Goal: Task Accomplishment & Management: Manage account settings

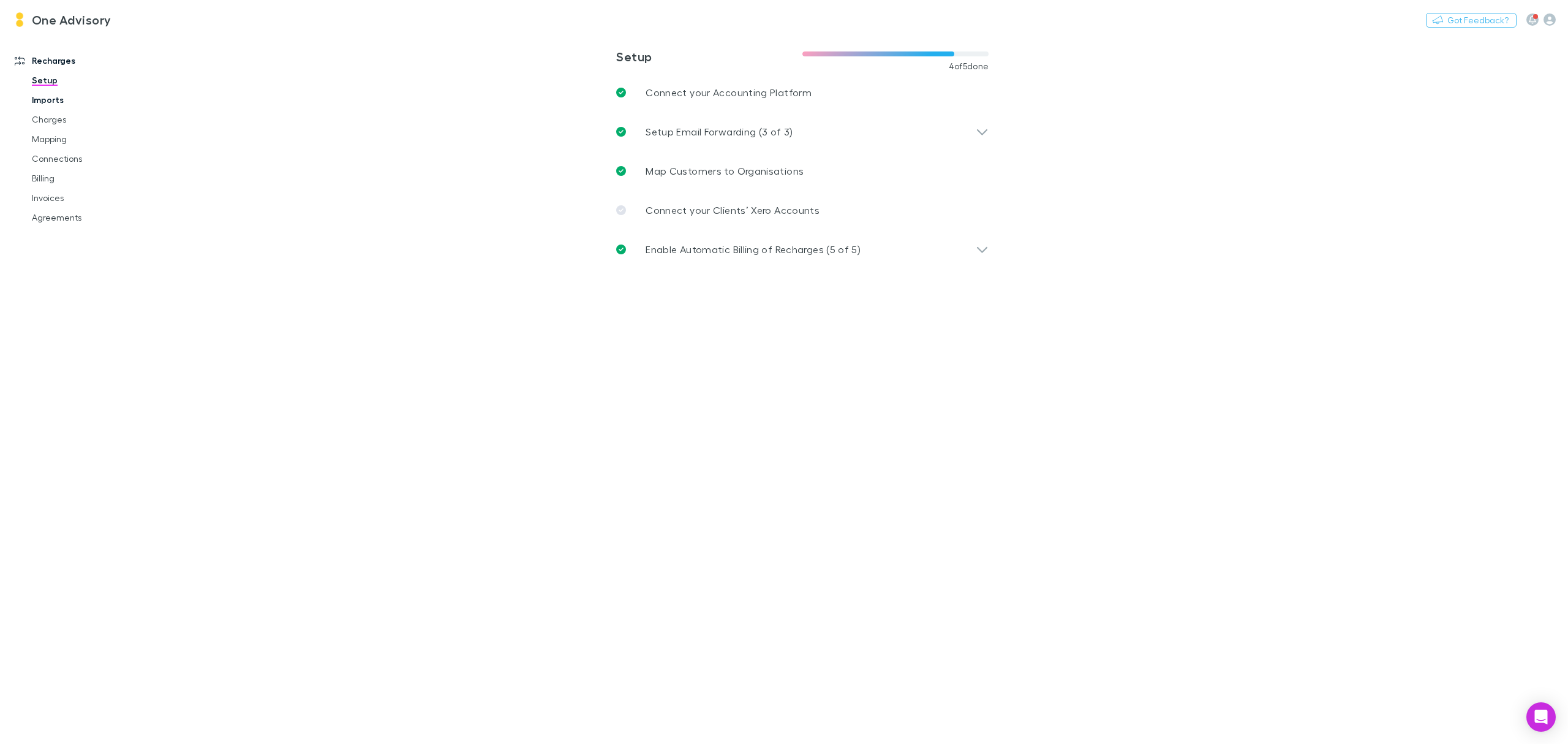
click at [37, 104] on link "Imports" at bounding box center [97, 99] width 155 height 19
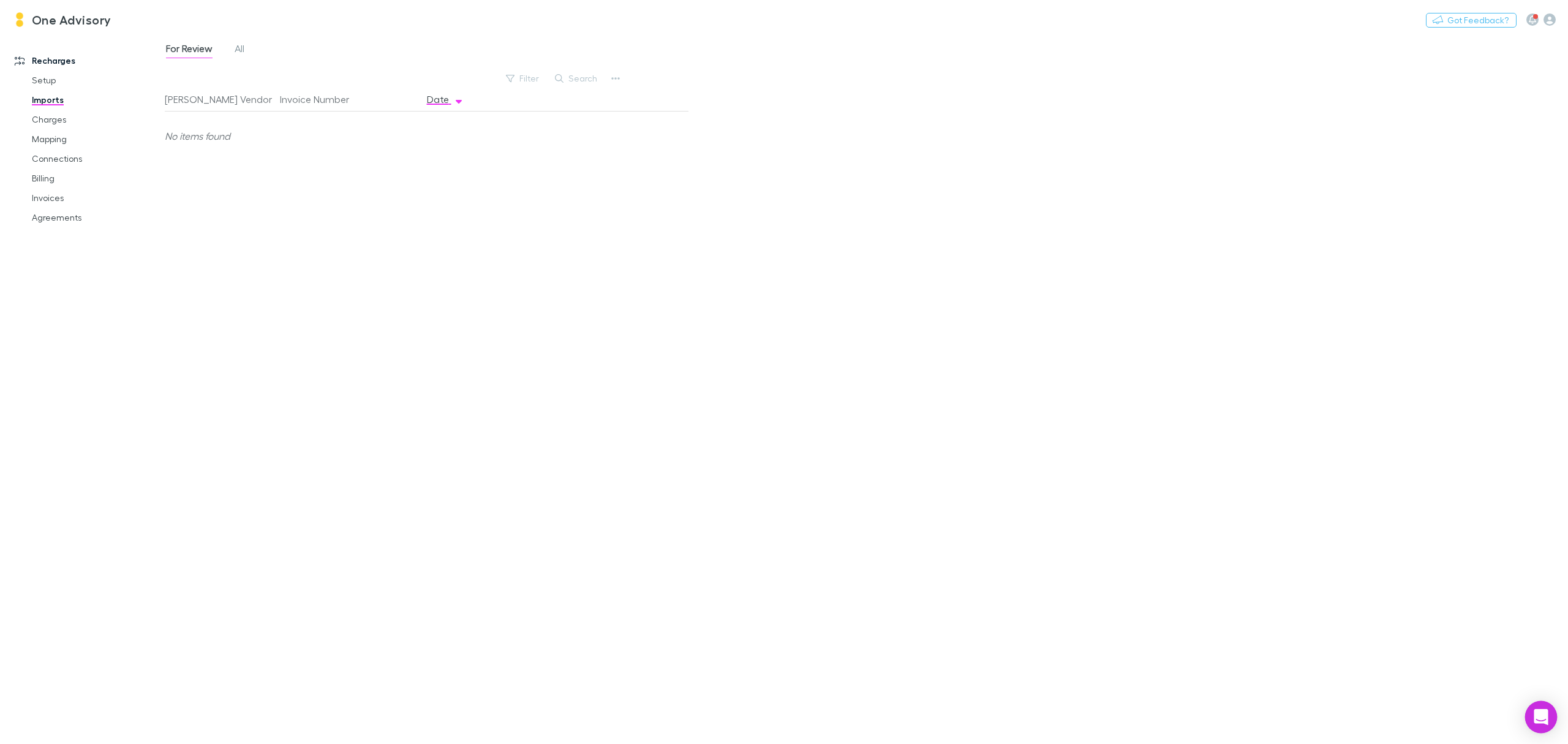
click at [1544, 709] on div "Open Intercom Messenger" at bounding box center [1541, 717] width 32 height 32
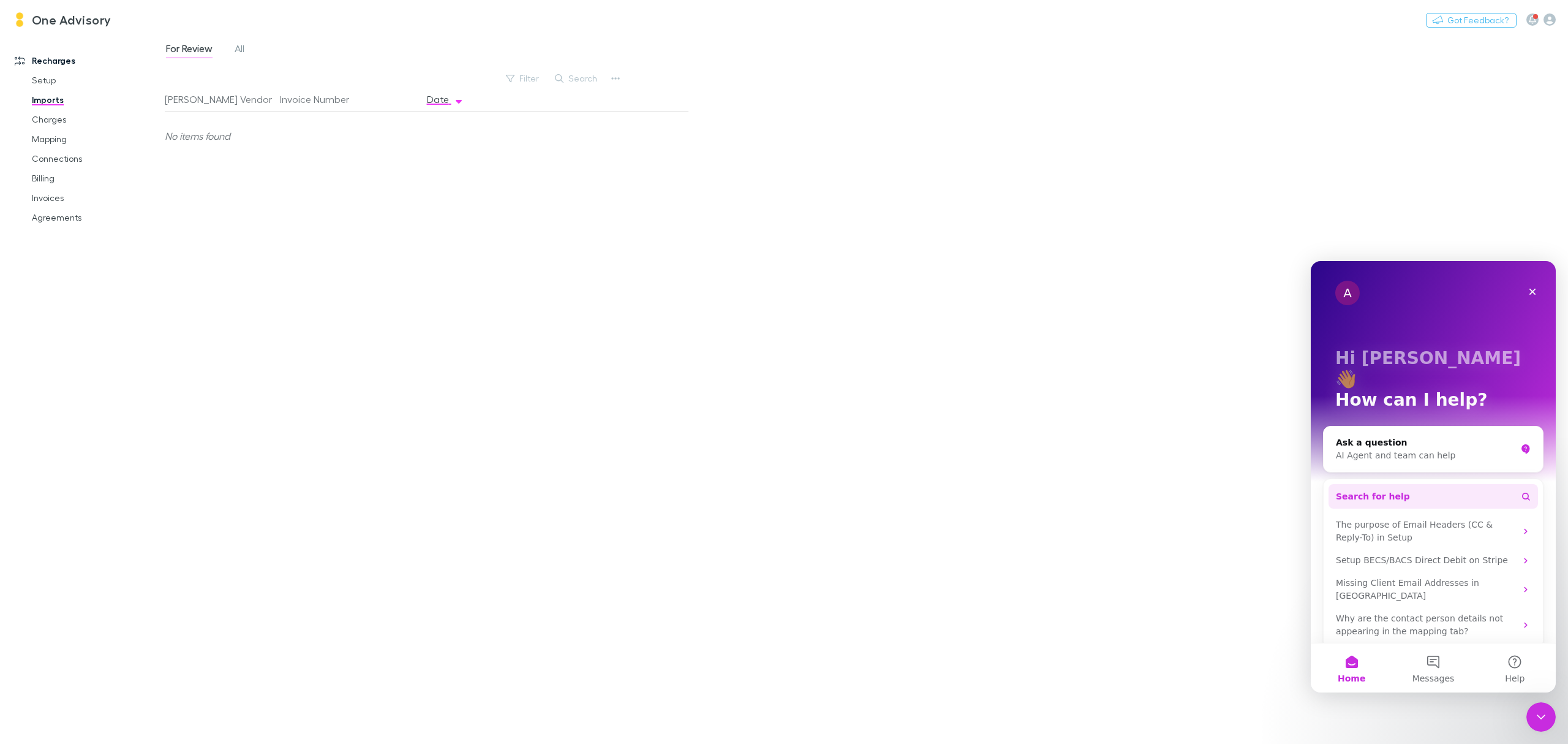
click at [1350, 490] on span "Search for help" at bounding box center [1373, 497] width 74 height 13
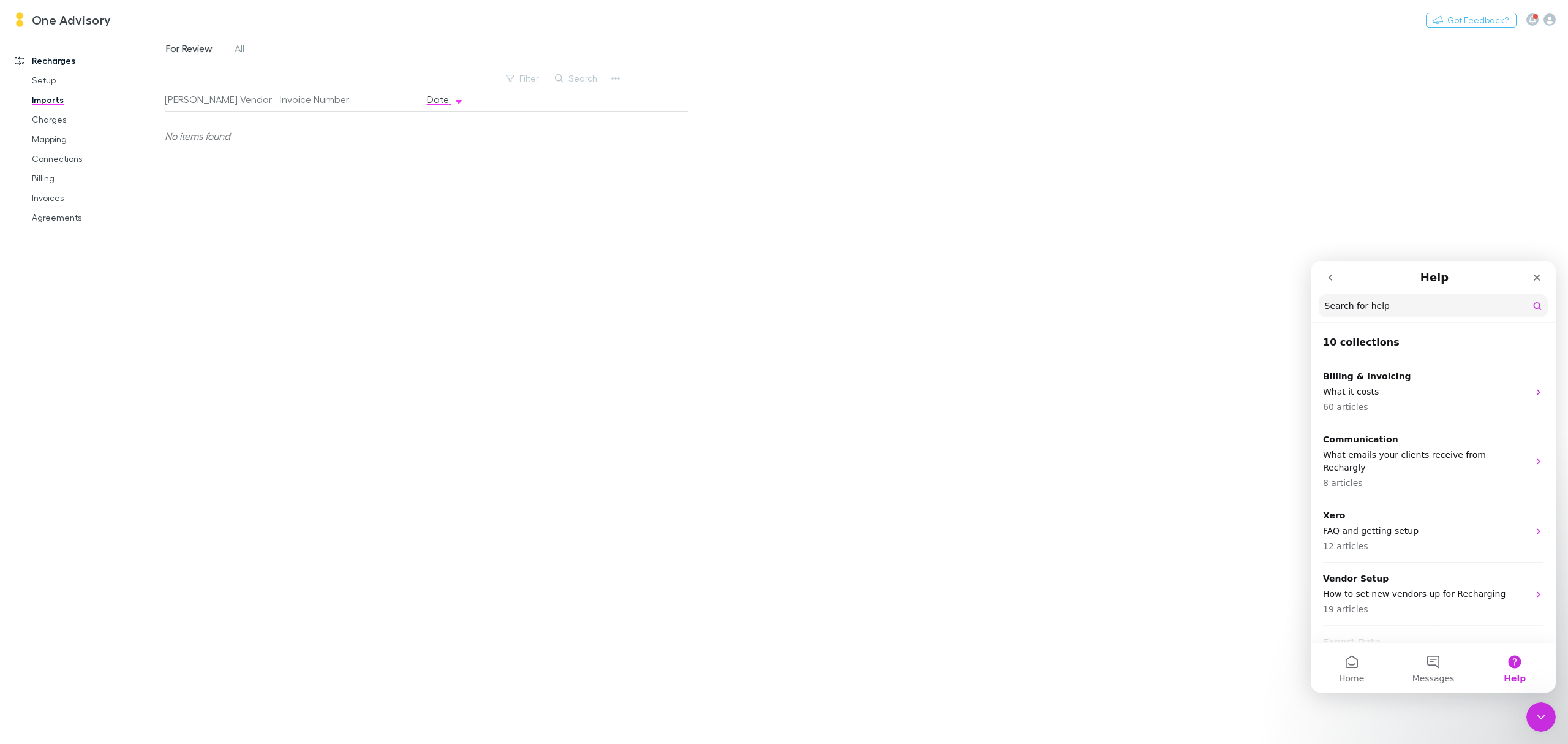
click at [1513, 666] on button "Help" at bounding box center [1515, 668] width 81 height 49
click at [1360, 313] on input "Search for help" at bounding box center [1433, 306] width 228 height 23
type input "****"
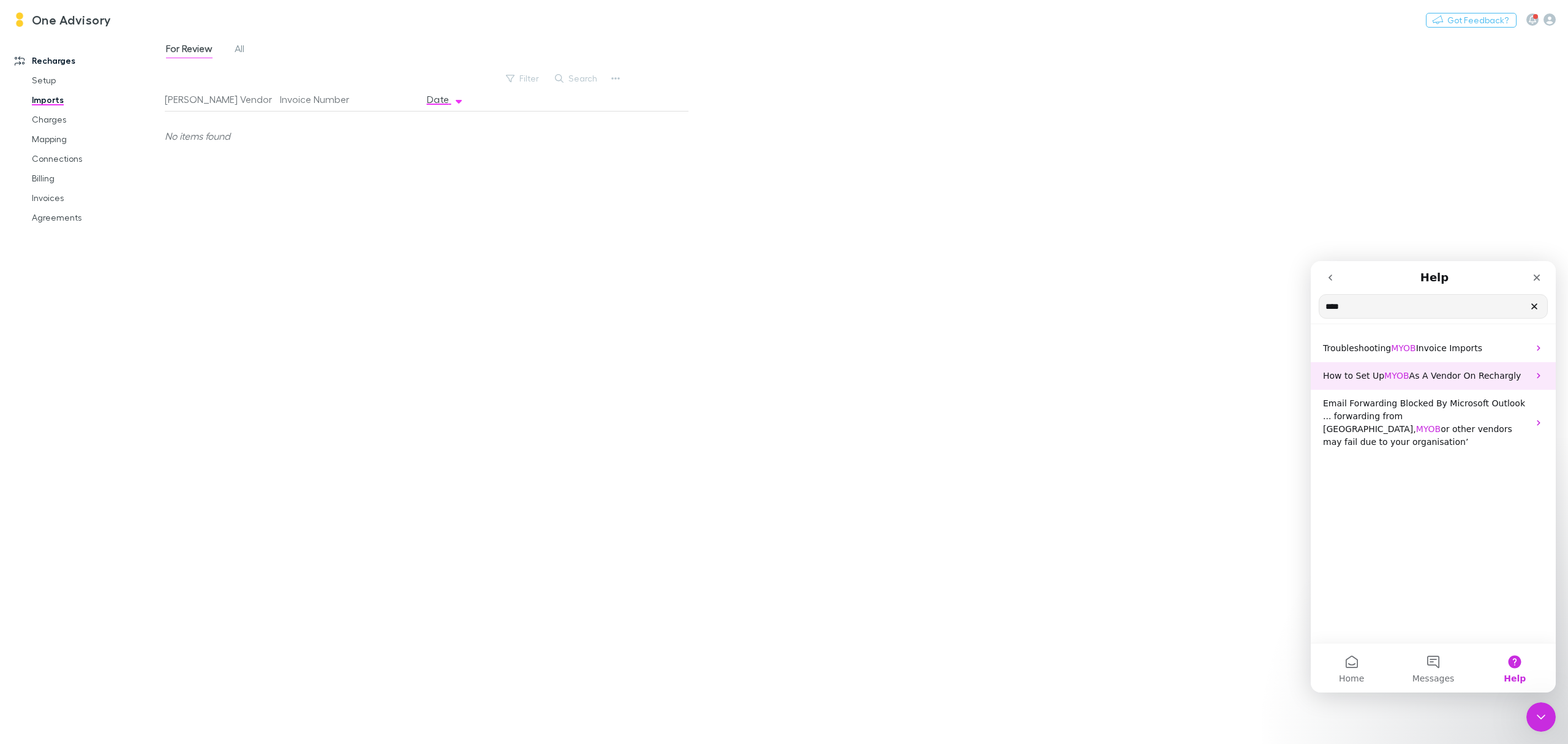
click at [1449, 377] on span "As A Vendor On Rechargly" at bounding box center [1465, 376] width 112 height 10
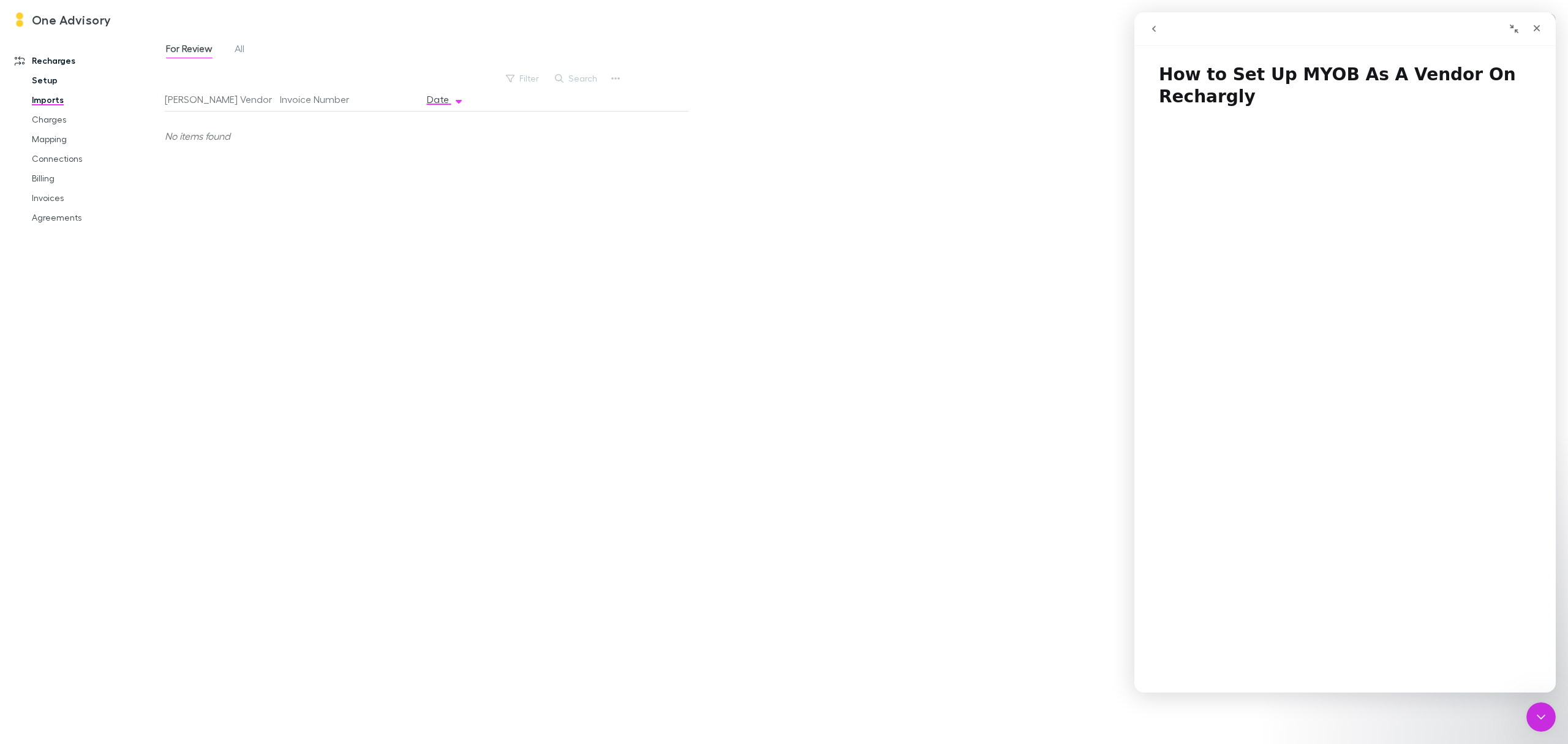
click at [50, 76] on link "Setup" at bounding box center [97, 80] width 155 height 19
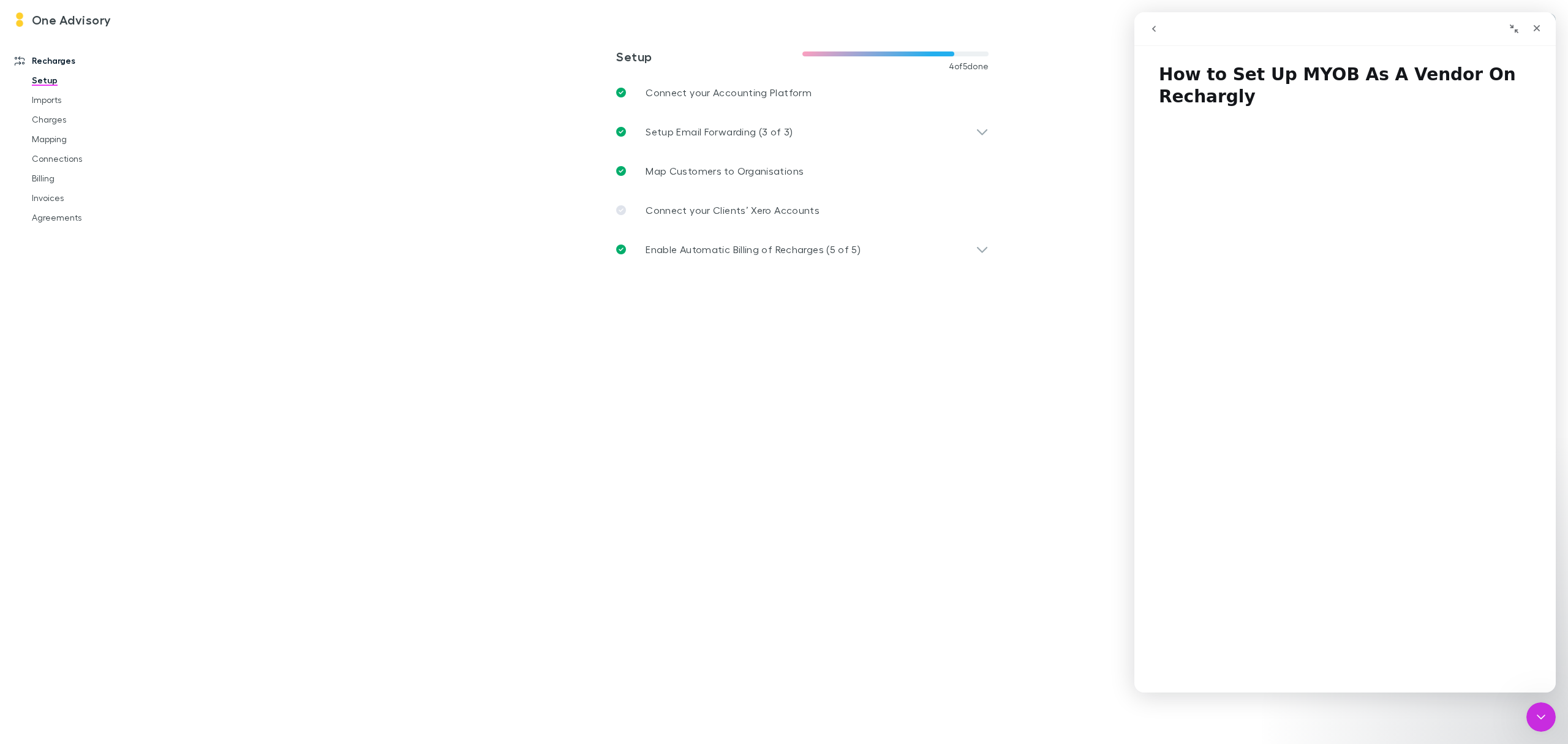
click at [50, 61] on link "Recharges" at bounding box center [88, 60] width 172 height 19
click at [40, 73] on link "Setup" at bounding box center [97, 80] width 155 height 19
click at [772, 131] on p "Setup Email Forwarding (3 of 3)" at bounding box center [719, 132] width 147 height 14
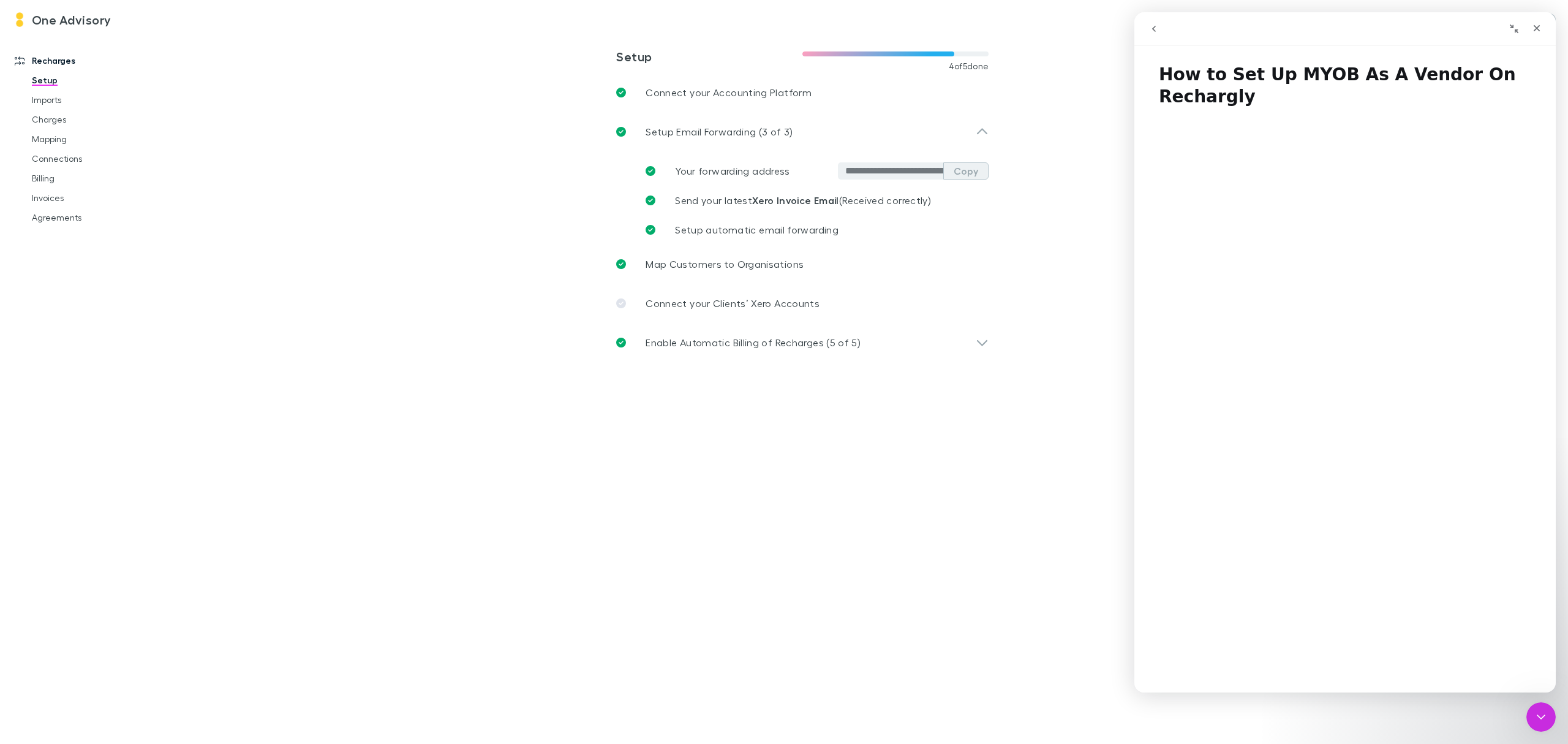
click at [975, 175] on button "Copy" at bounding box center [966, 171] width 45 height 17
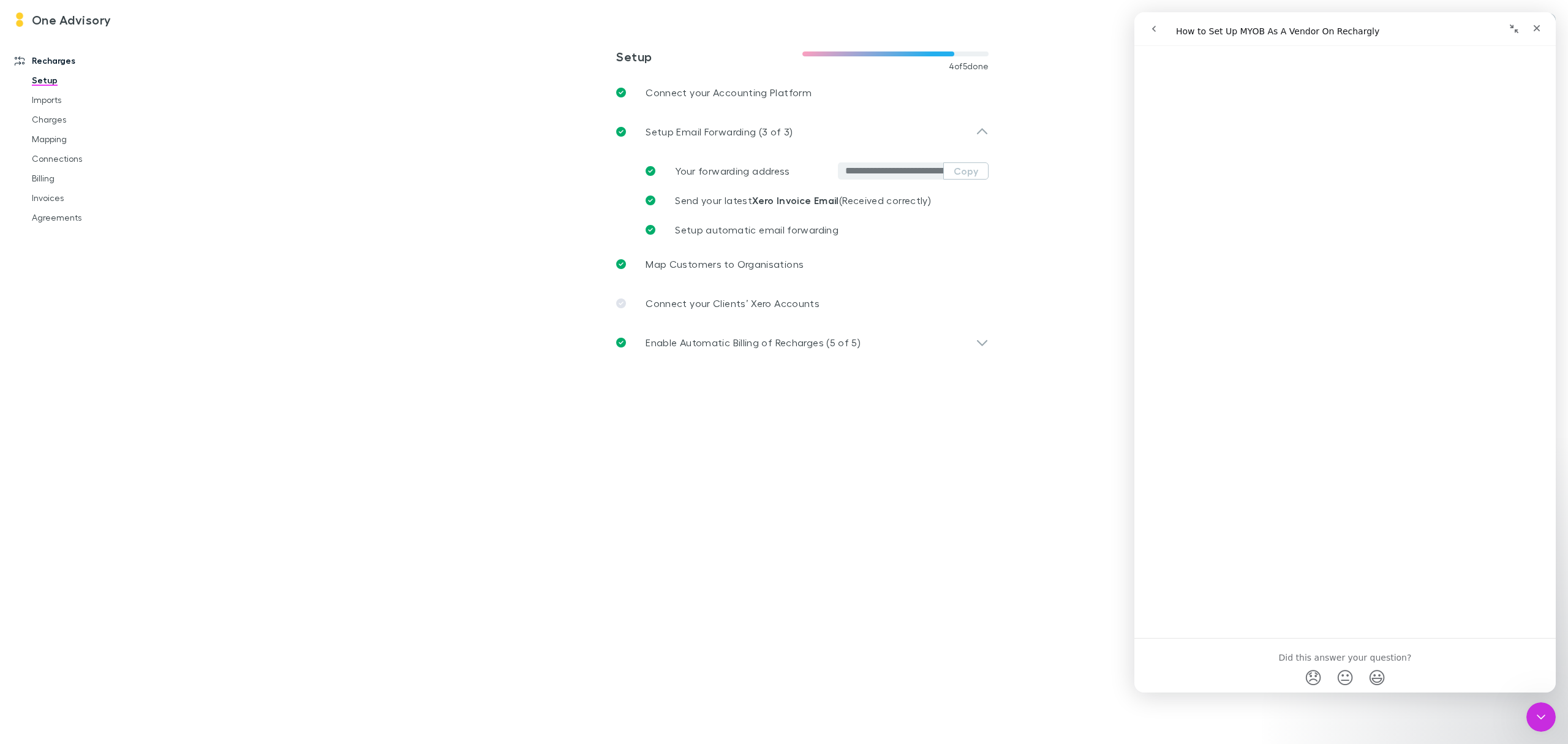
scroll to position [363, 0]
click at [1537, 32] on icon "Close" at bounding box center [1537, 28] width 10 height 10
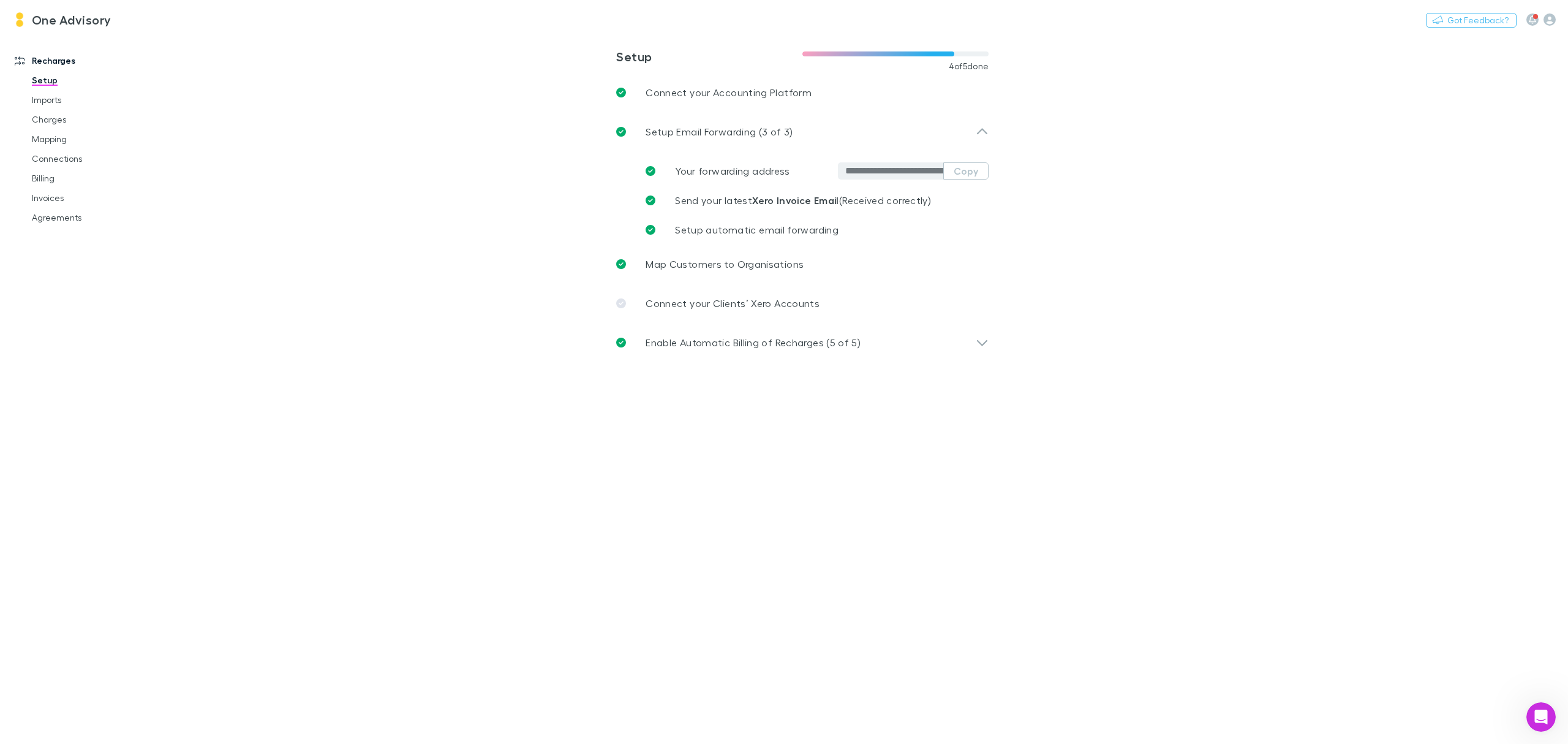
scroll to position [0, 0]
click at [856, 344] on p "Enable Automatic Billing of Recharges (5 of 5)" at bounding box center [752, 342] width 215 height 14
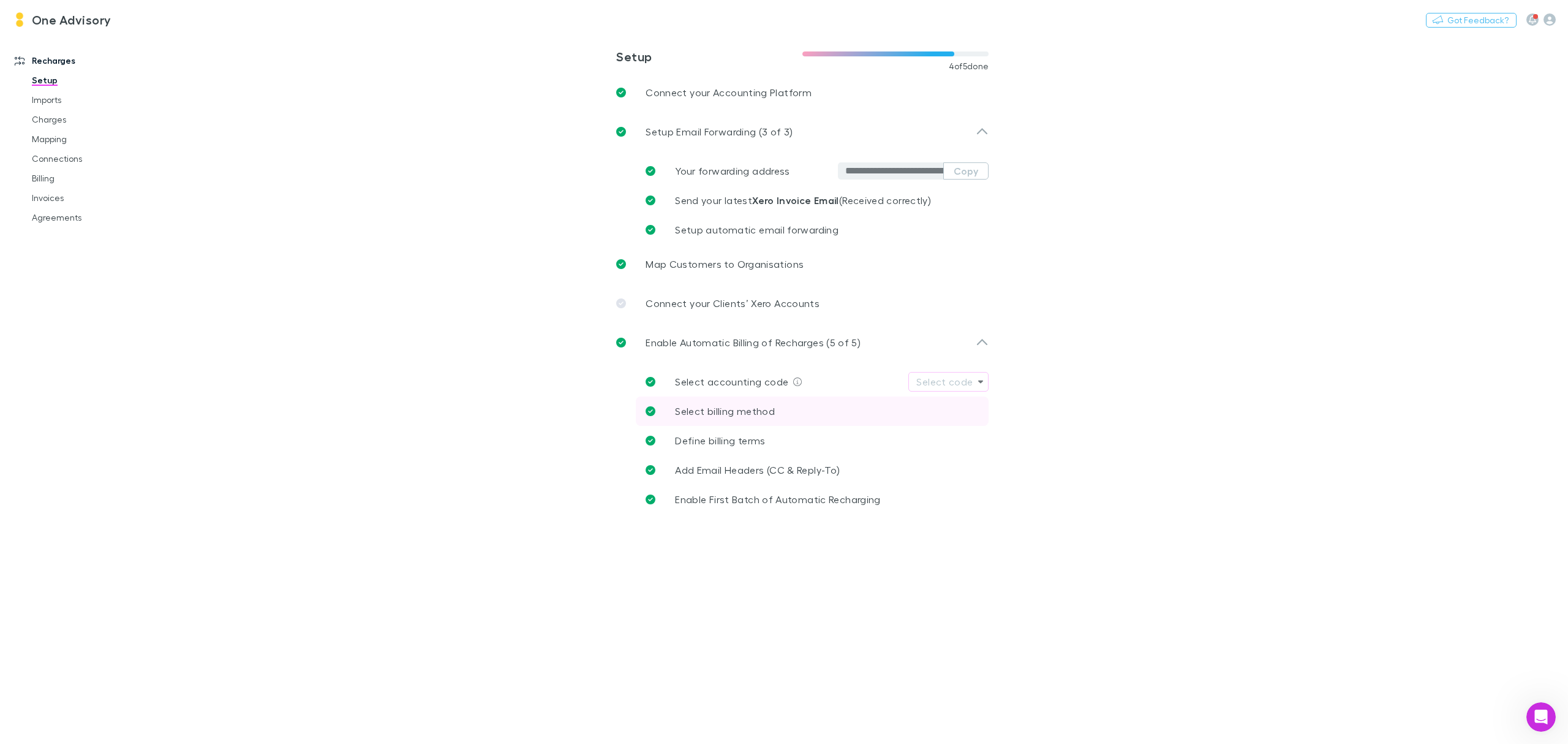
click at [711, 417] on p "Select billing method" at bounding box center [724, 411] width 100 height 14
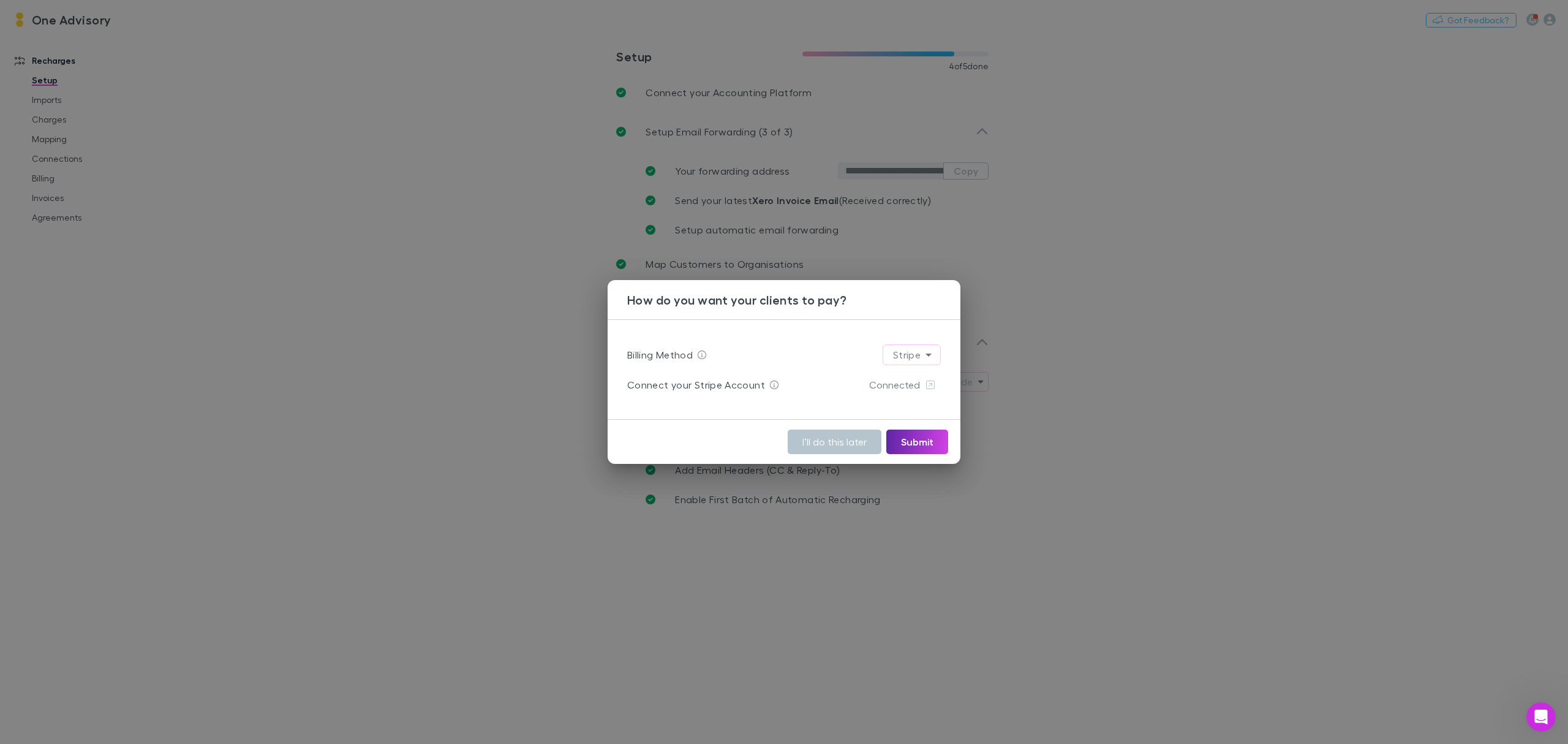
click at [1123, 579] on div "How do you want your clients to pay? Billing Method Stripe ****** Connect your …" at bounding box center [784, 372] width 1568 height 744
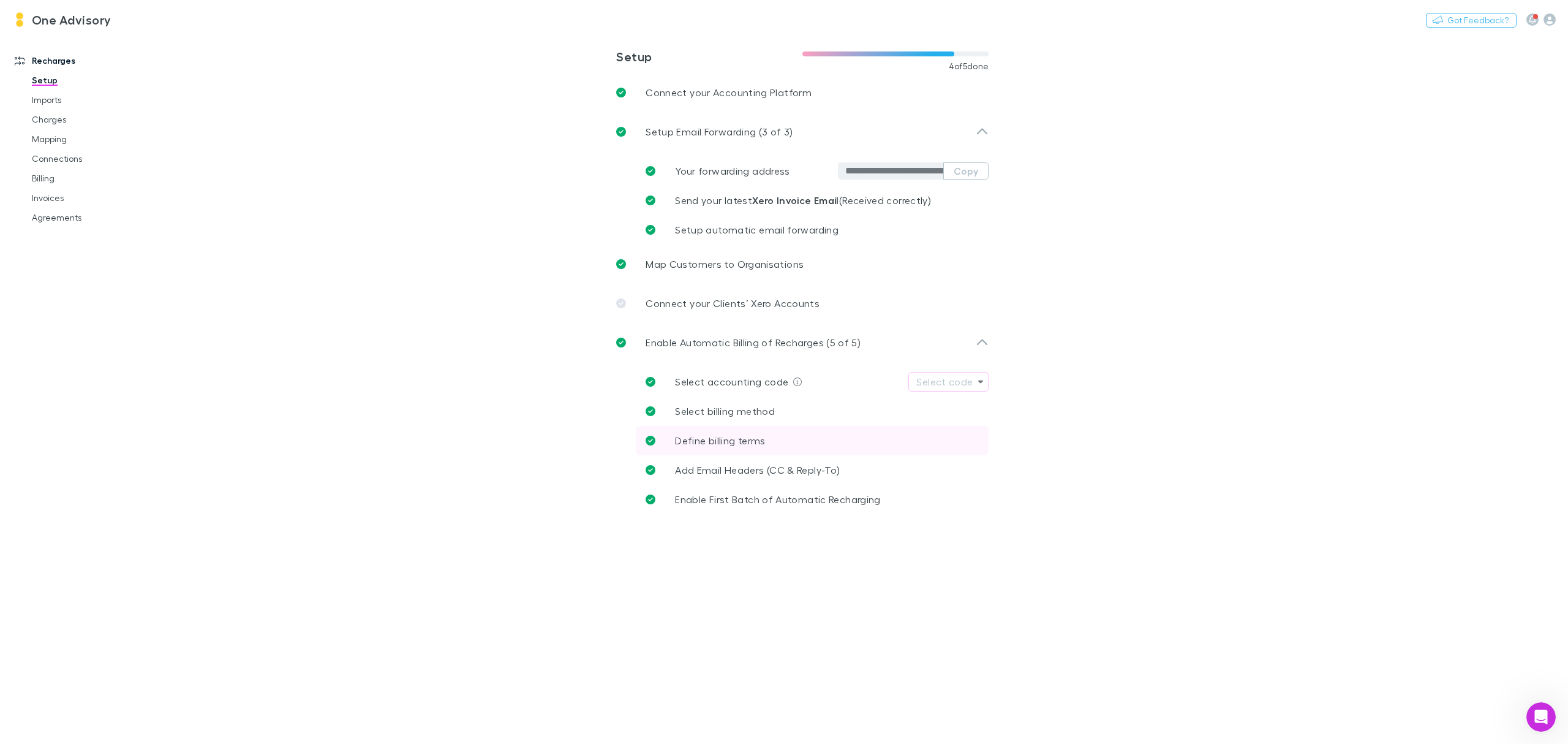
click at [708, 438] on span "Define billing terms" at bounding box center [719, 440] width 90 height 12
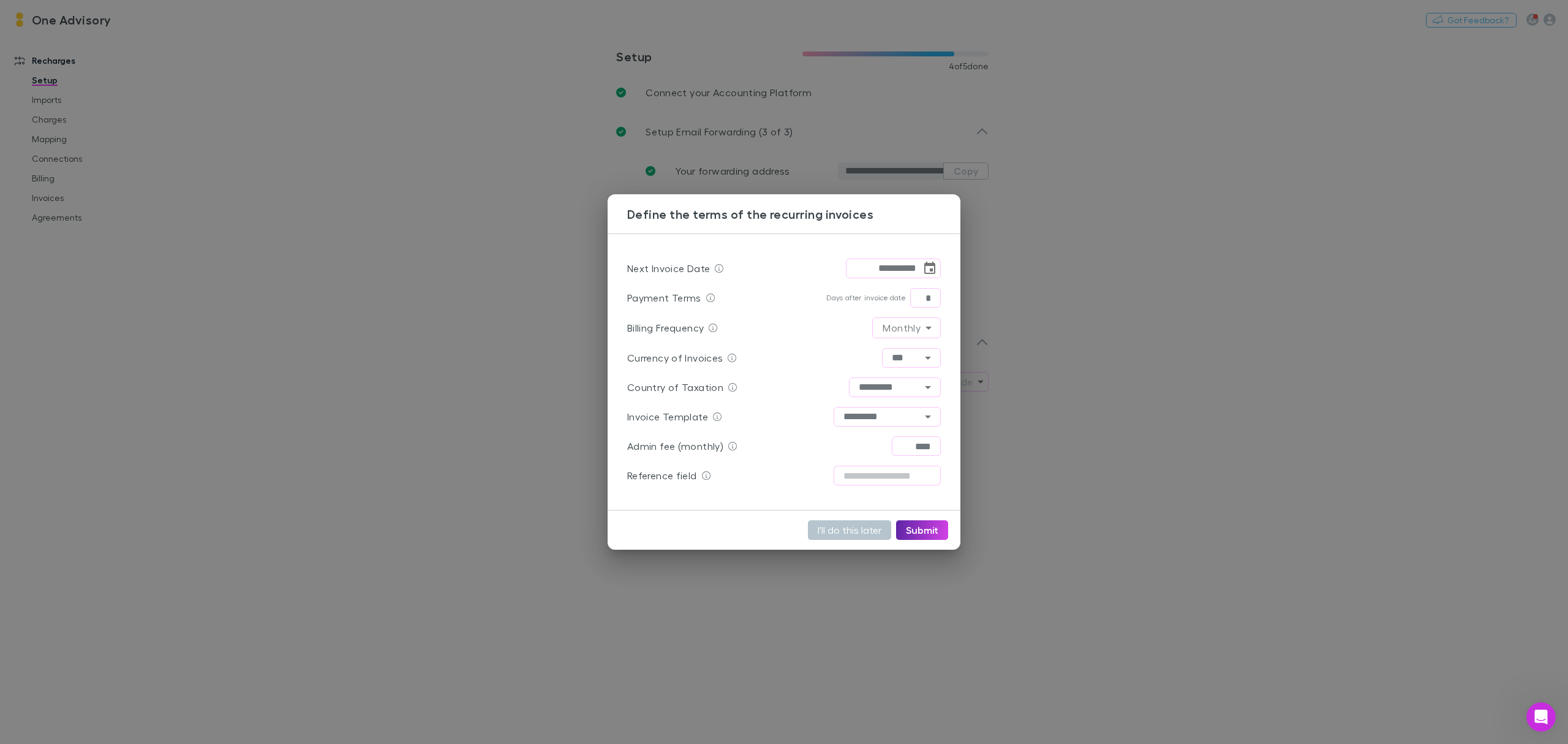
click at [984, 609] on div "**********" at bounding box center [784, 372] width 1568 height 744
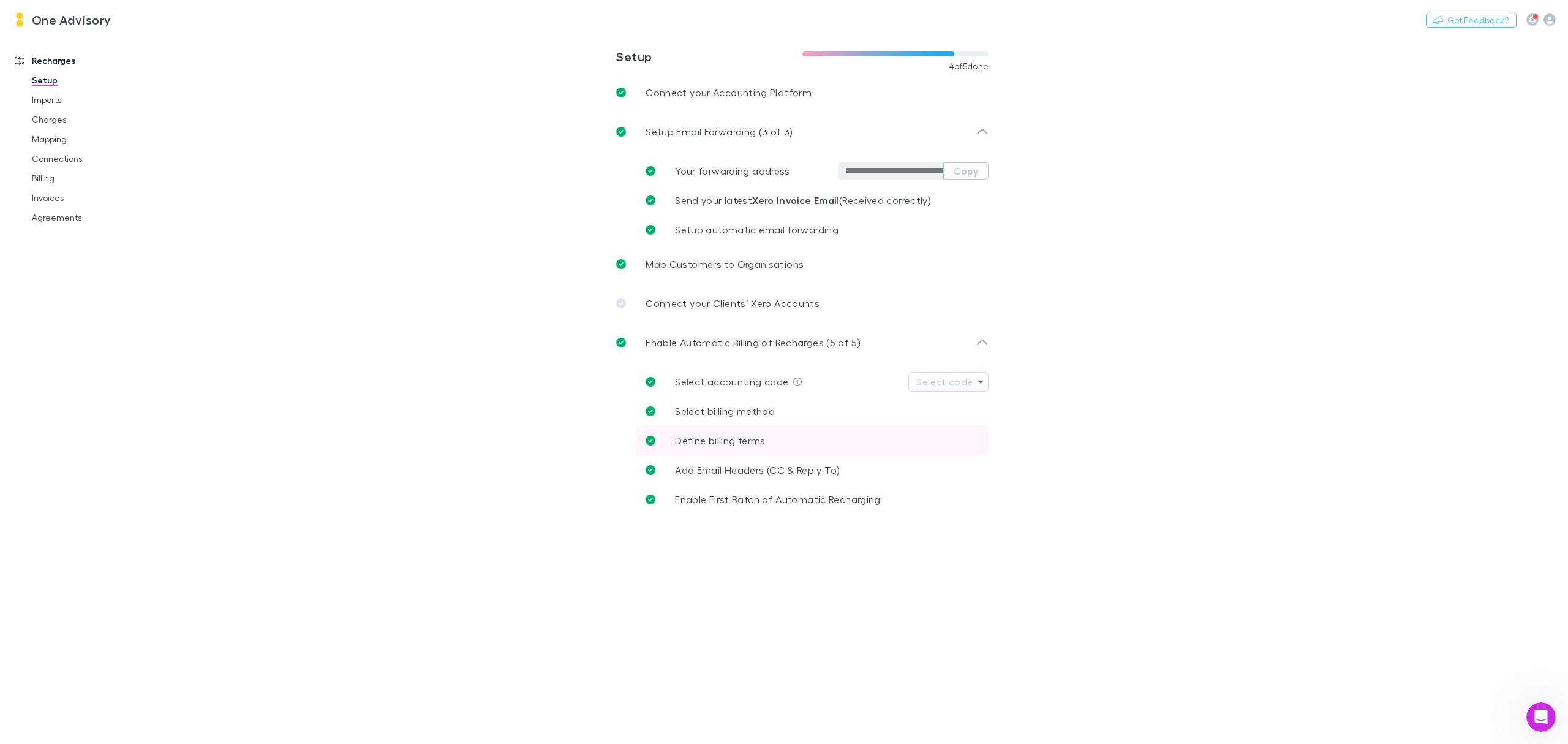
click at [701, 440] on span "Define billing terms" at bounding box center [719, 440] width 90 height 12
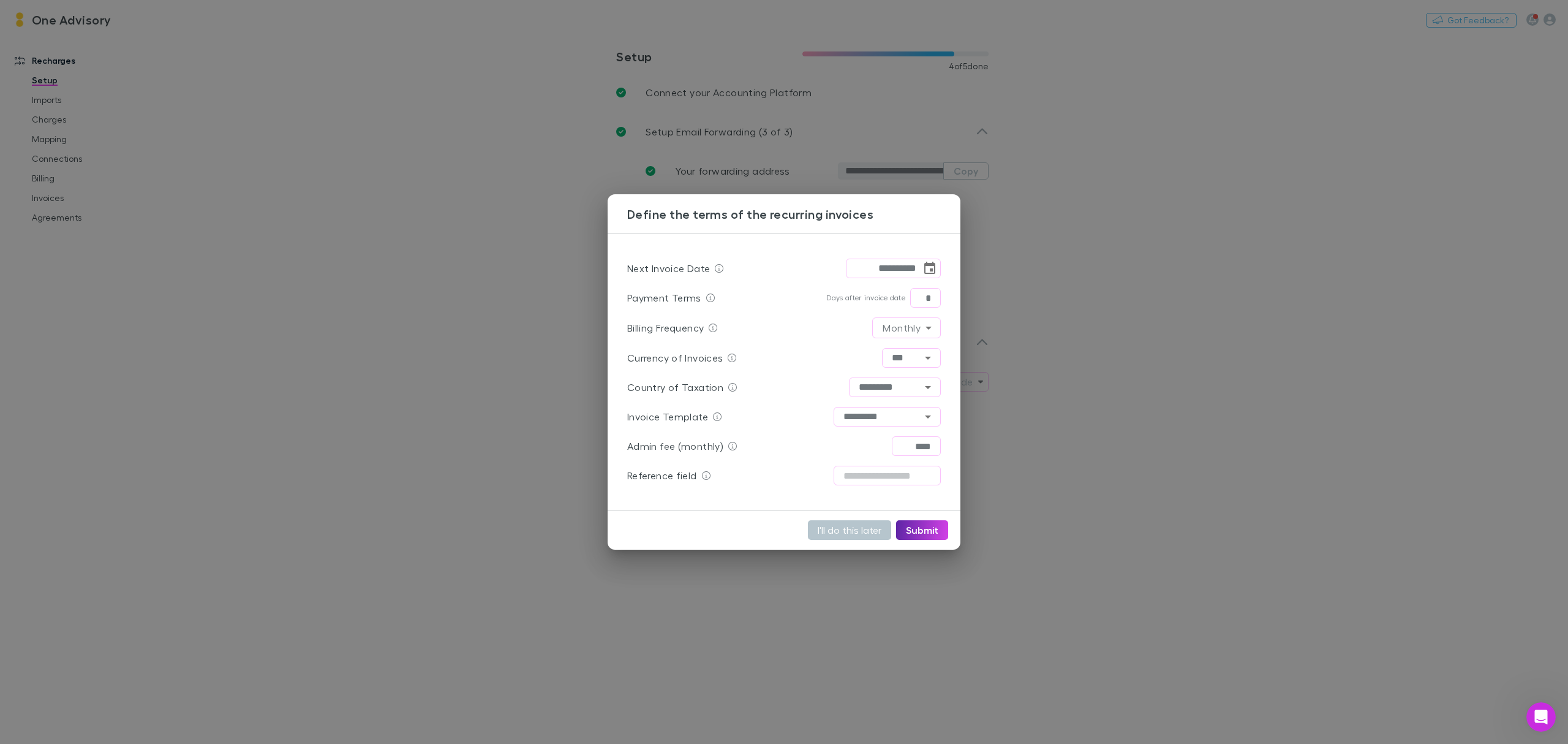
click at [1240, 323] on div "**********" at bounding box center [784, 372] width 1568 height 744
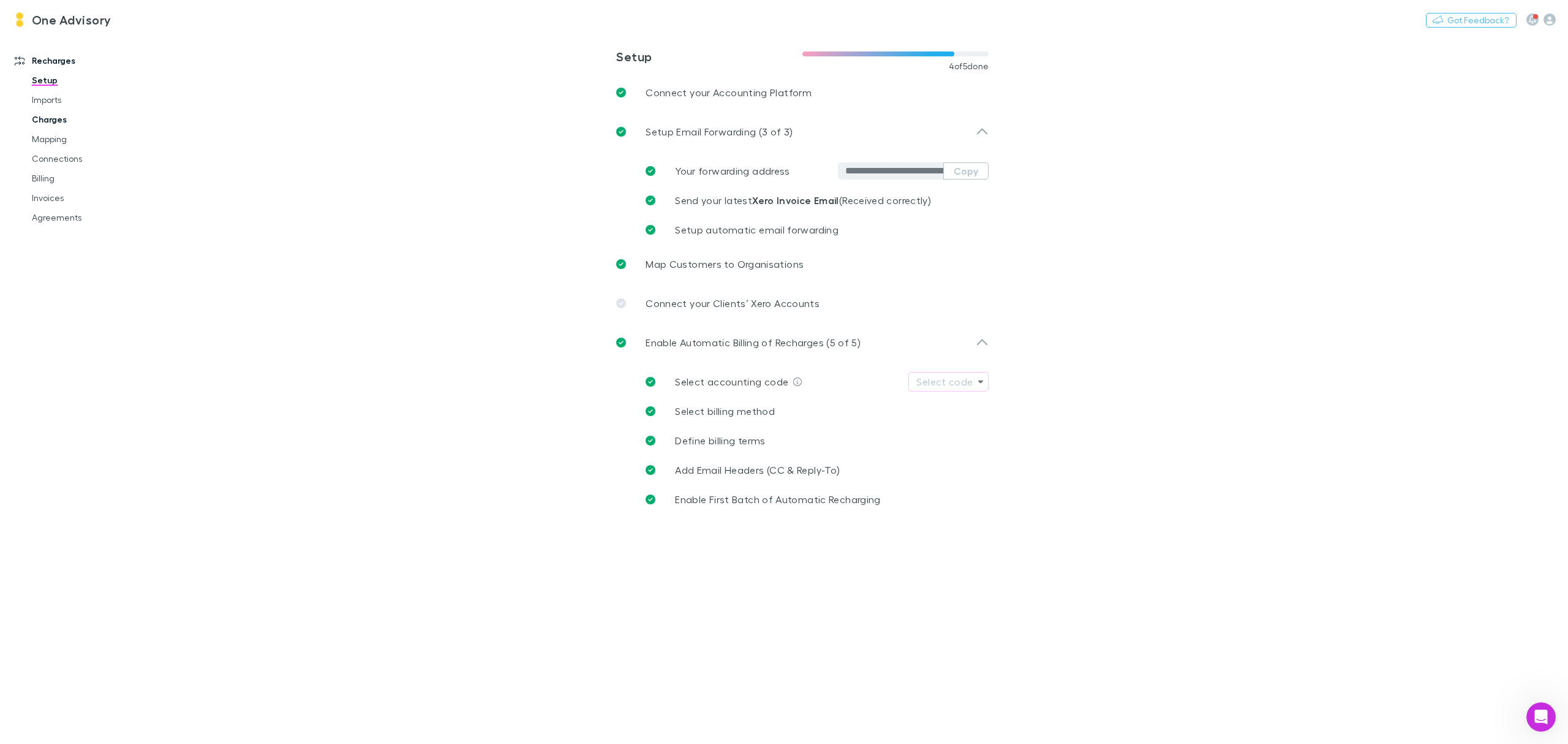
click at [47, 121] on link "Charges" at bounding box center [97, 119] width 155 height 19
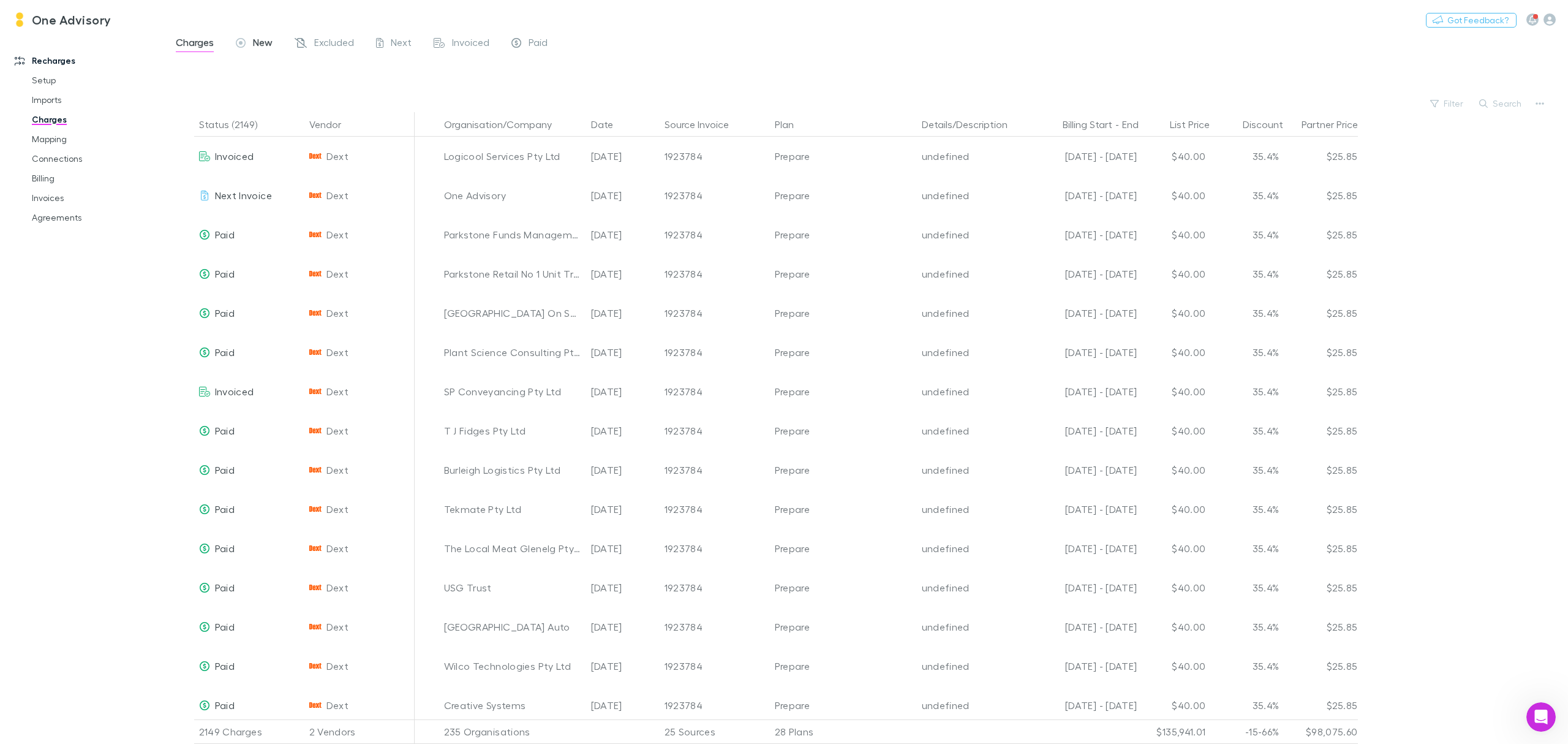
click at [246, 42] on div "New" at bounding box center [254, 44] width 37 height 16
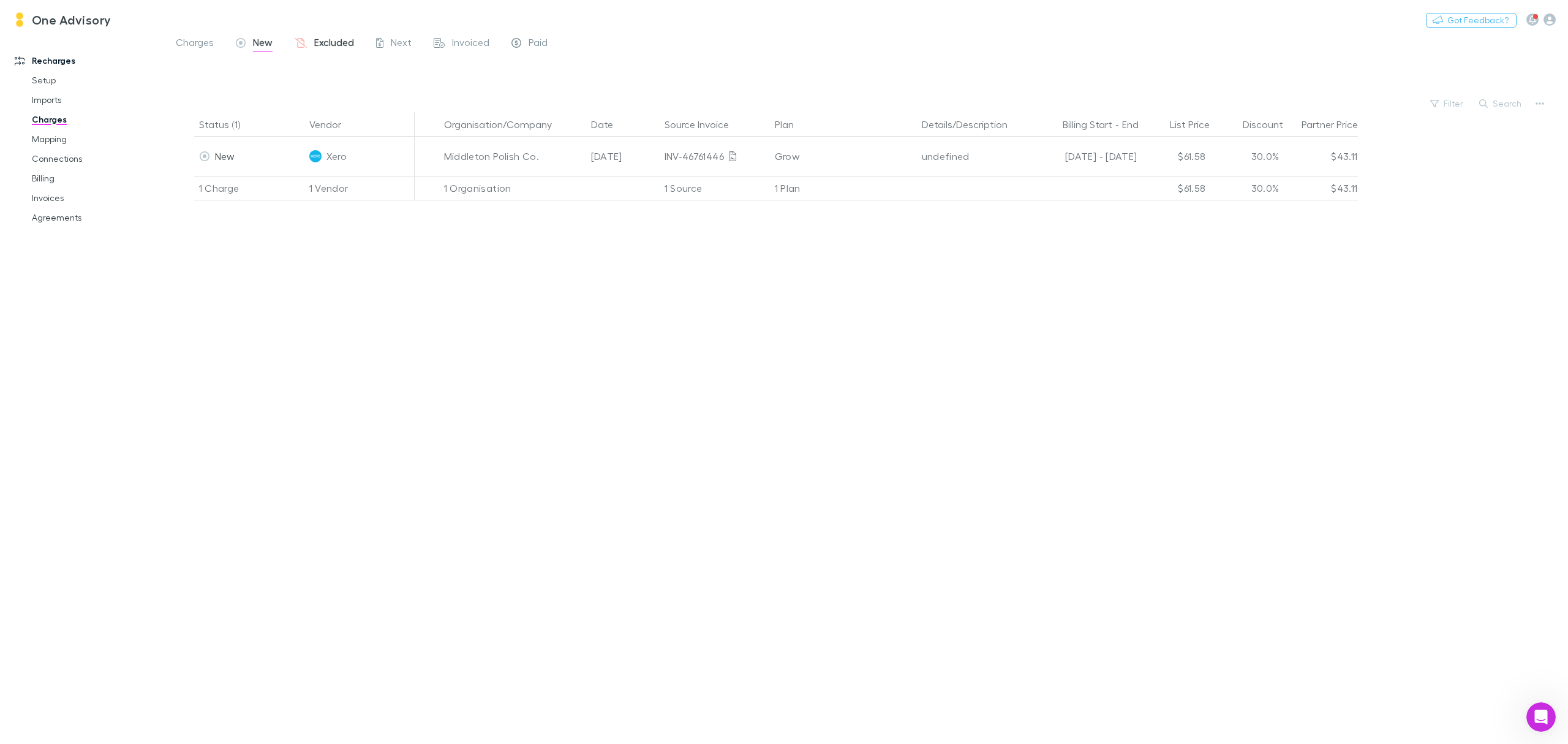
click at [343, 40] on span "Excluded" at bounding box center [333, 44] width 40 height 16
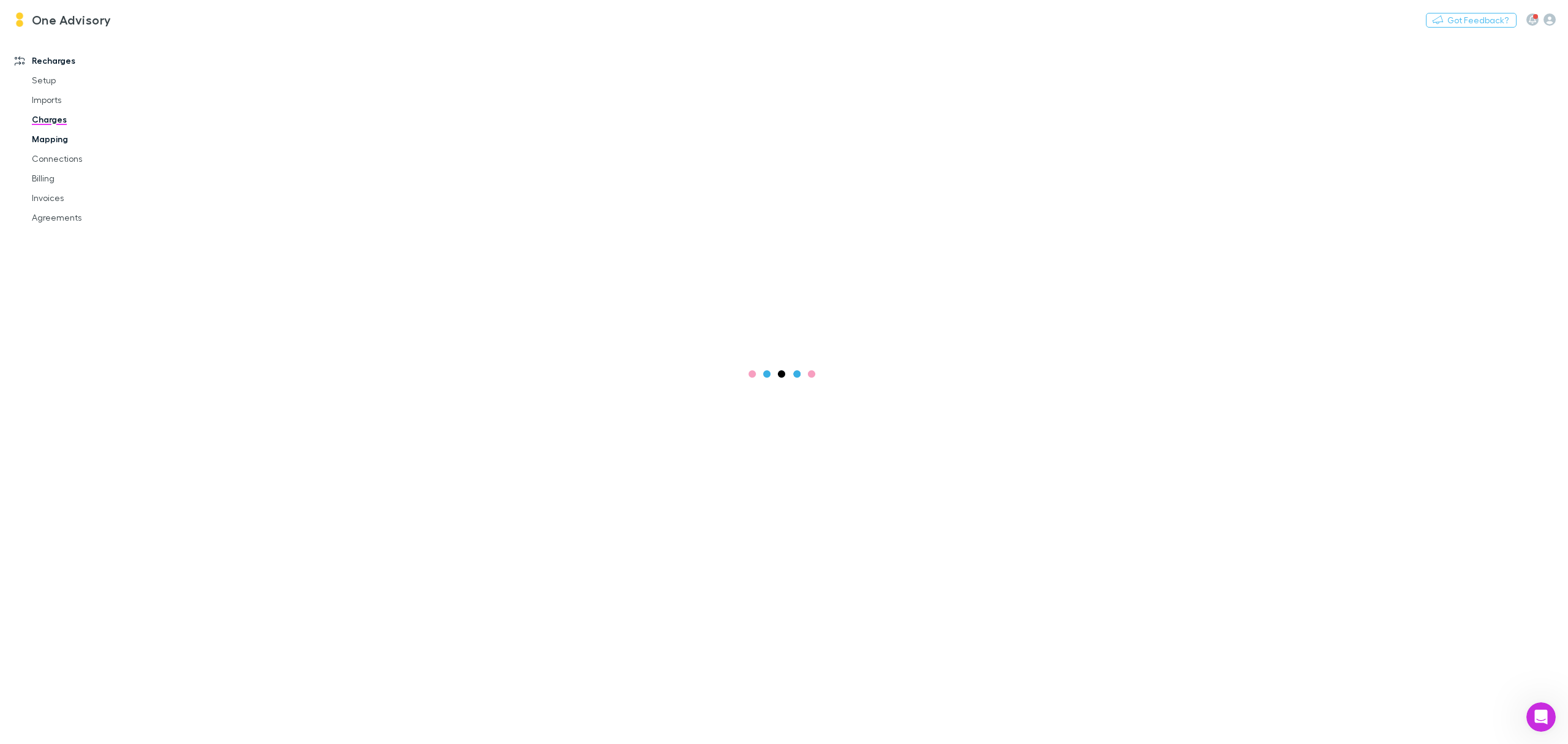
click at [56, 141] on link "Mapping" at bounding box center [97, 139] width 155 height 19
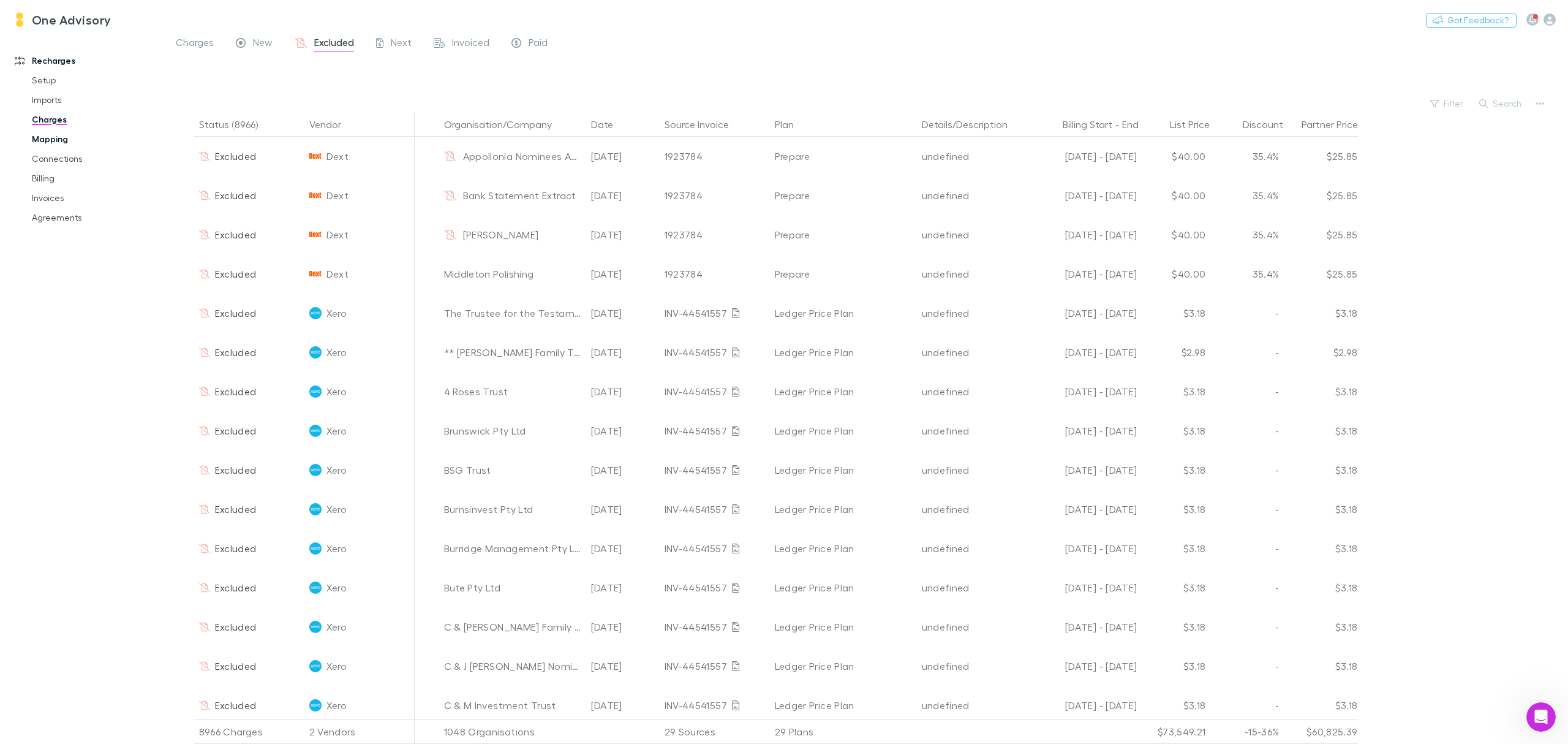
click at [52, 137] on link "Mapping" at bounding box center [97, 139] width 155 height 19
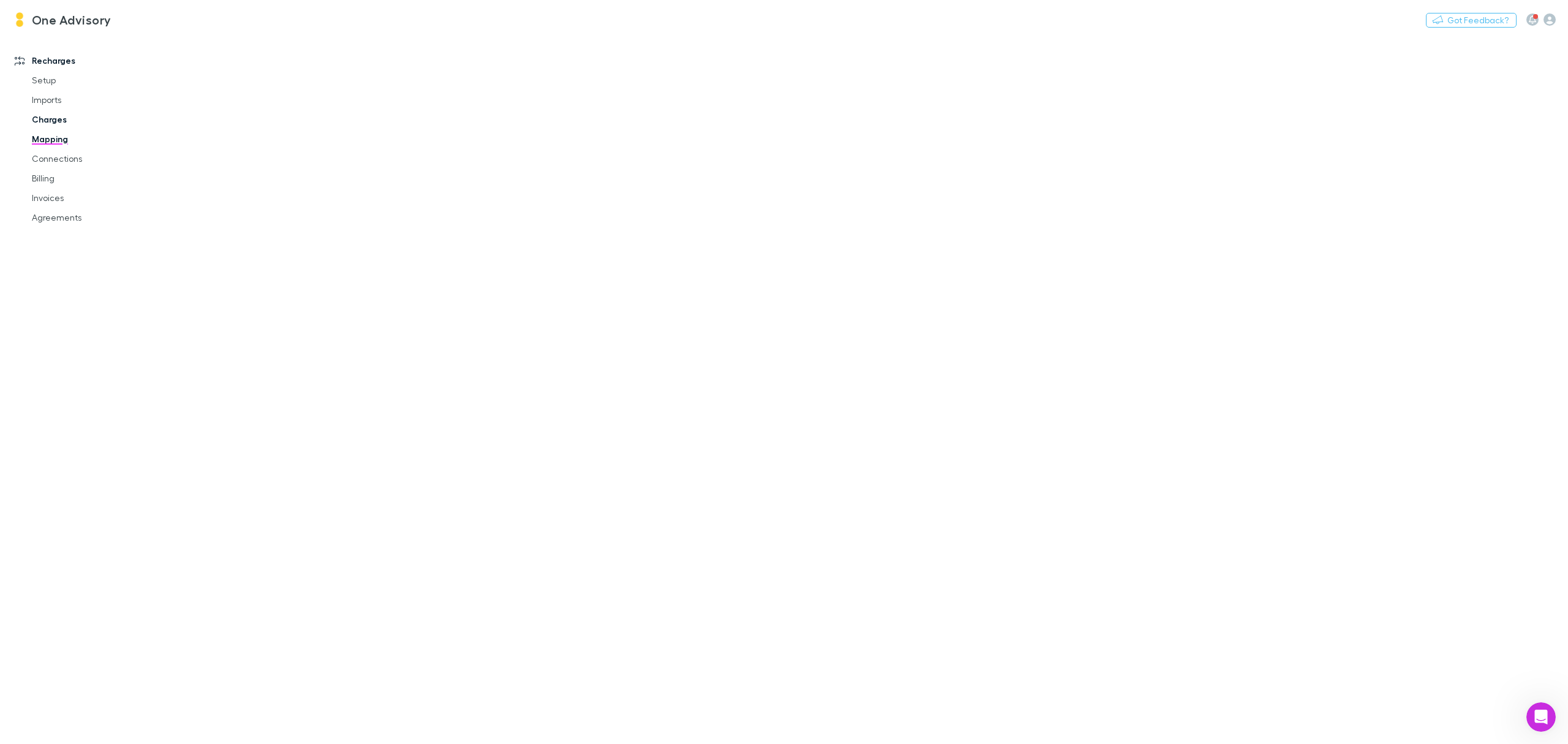
click at [47, 120] on link "Charges" at bounding box center [97, 119] width 155 height 19
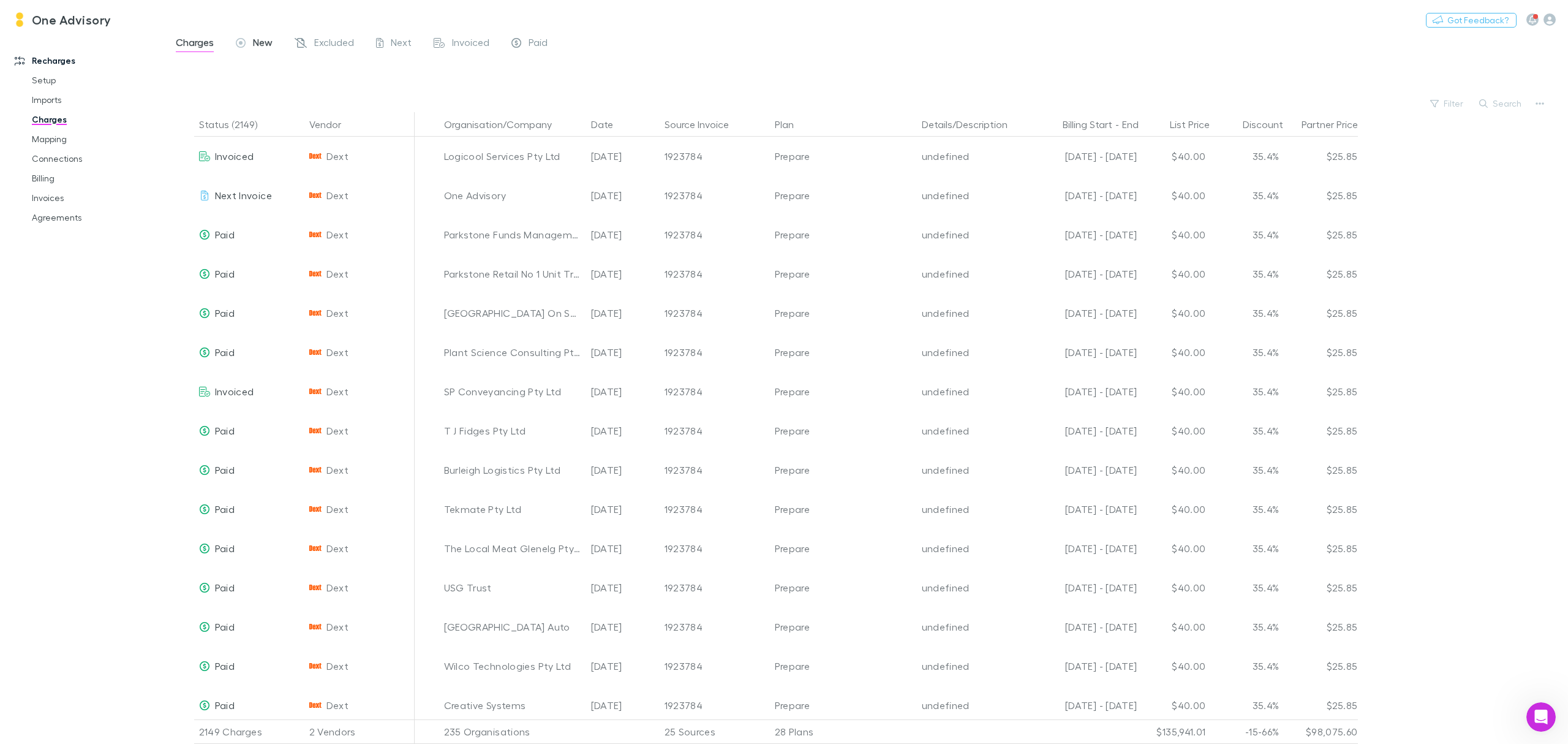
click at [261, 45] on span "New" at bounding box center [262, 44] width 19 height 16
